Goal: Information Seeking & Learning: Compare options

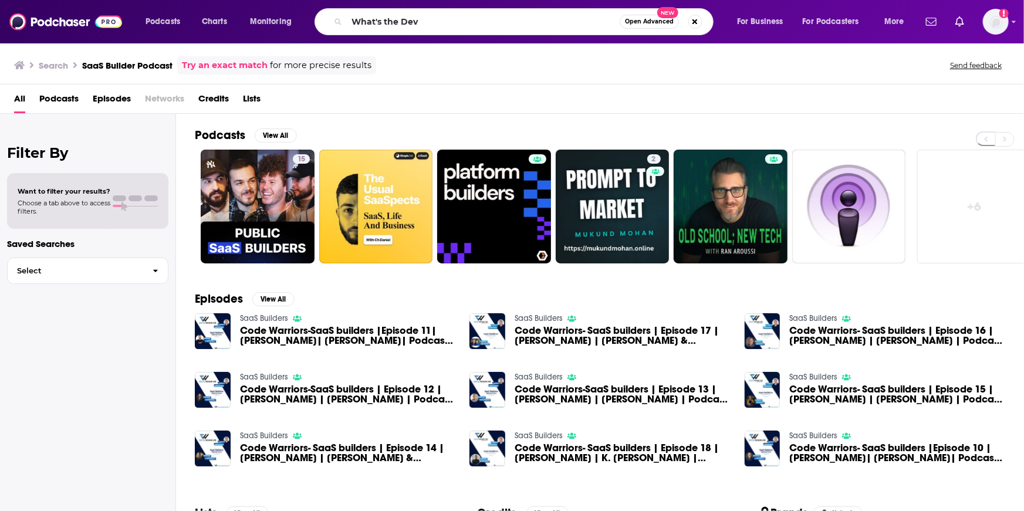
type input "What's the Dev"
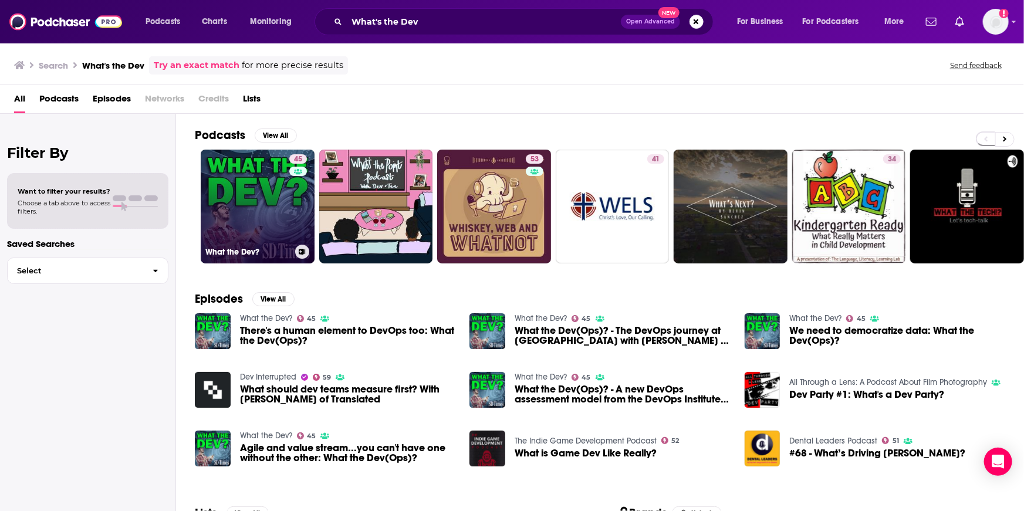
click at [253, 201] on link "45 What the Dev?" at bounding box center [258, 207] width 114 height 114
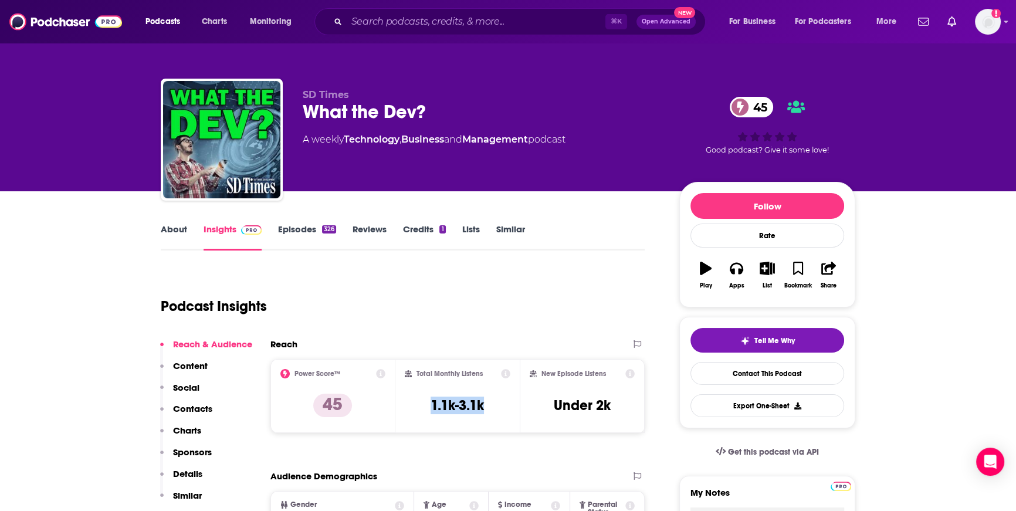
drag, startPoint x: 493, startPoint y: 410, endPoint x: 427, endPoint y: 406, distance: 65.8
click at [427, 406] on div "Total Monthly Listens 1.1k-3.1k" at bounding box center [458, 396] width 106 height 54
copy h3 "1.1k-3.1k"
click at [563, 295] on div "Podcast Insights" at bounding box center [398, 299] width 475 height 60
click at [416, 23] on input "Search podcasts, credits, & more..." at bounding box center [476, 21] width 259 height 19
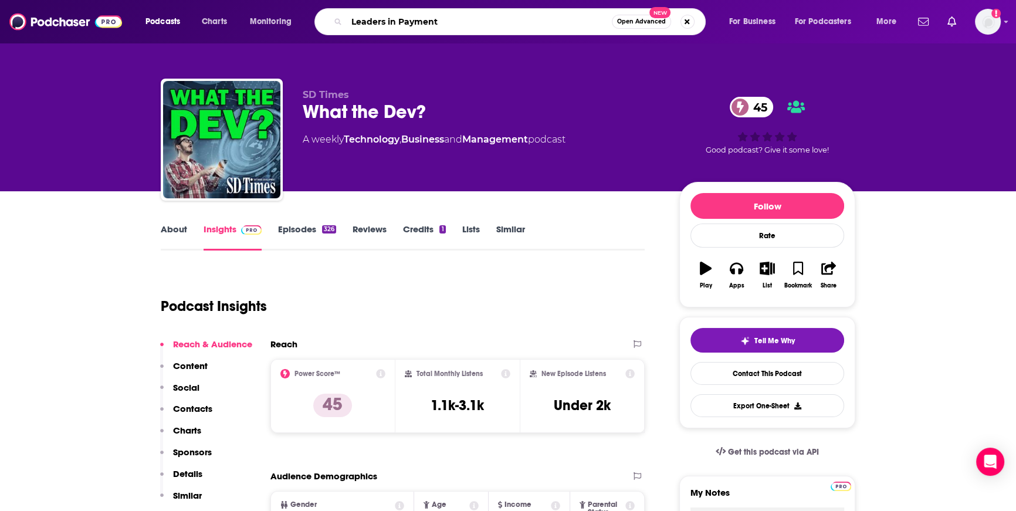
type input "Leaders in Payments"
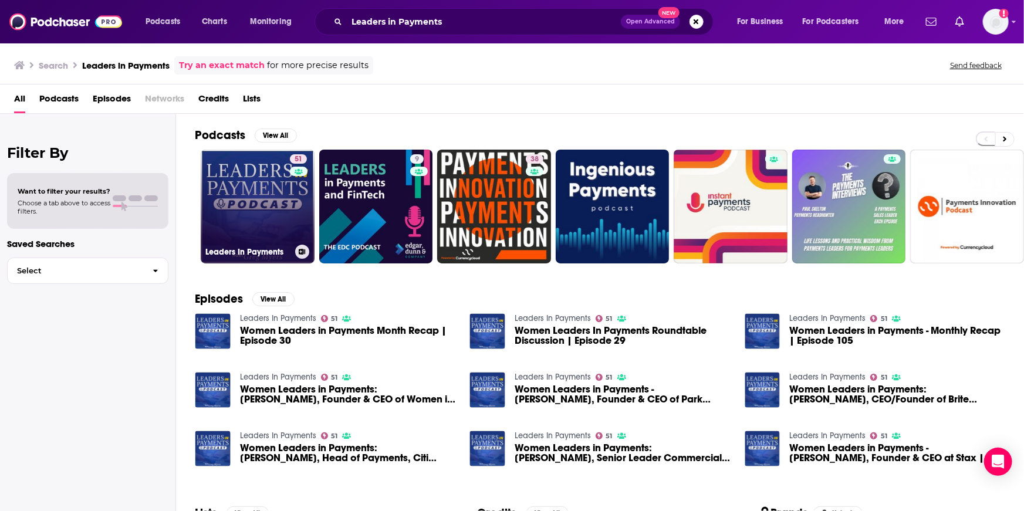
click at [225, 219] on link "51 Leaders In Payments" at bounding box center [258, 207] width 114 height 114
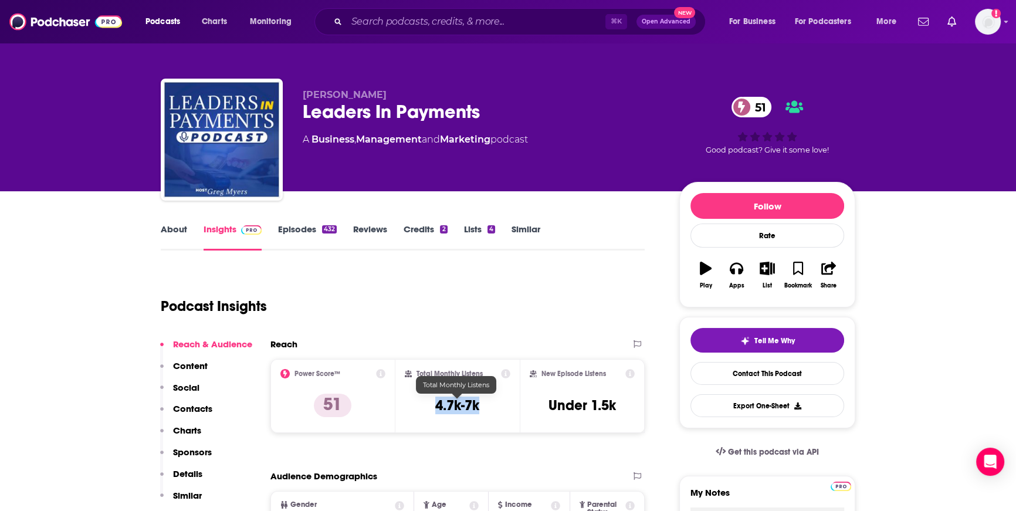
drag, startPoint x: 484, startPoint y: 405, endPoint x: 417, endPoint y: 409, distance: 67.6
click at [417, 409] on div "Total Monthly Listens 4.7k-7k" at bounding box center [458, 396] width 106 height 54
copy h3 "4.7k-7k"
click at [473, 295] on div "Podcast Insights" at bounding box center [398, 299] width 475 height 60
